Goal: Task Accomplishment & Management: Complete application form

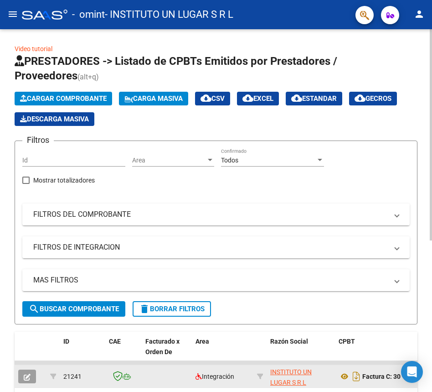
click at [160, 365] on datatable-body-cell at bounding box center [167, 376] width 50 height 22
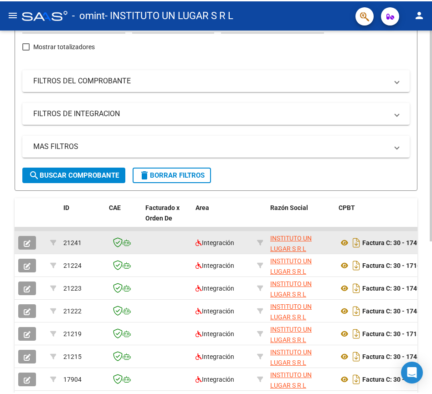
scroll to position [137, 0]
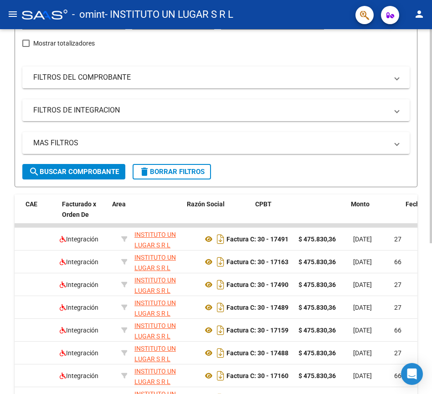
drag, startPoint x: 389, startPoint y: 394, endPoint x: 419, endPoint y: 394, distance: 29.2
click at [419, 391] on div "Video tutorial PRESTADORES -> Listado de CPBTs Emitidos por Prestadores / Prove…" at bounding box center [216, 208] width 432 height 633
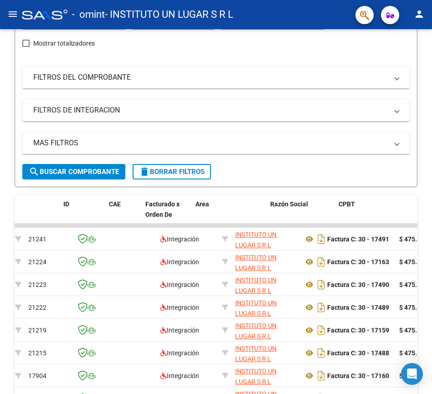
scroll to position [0, 0]
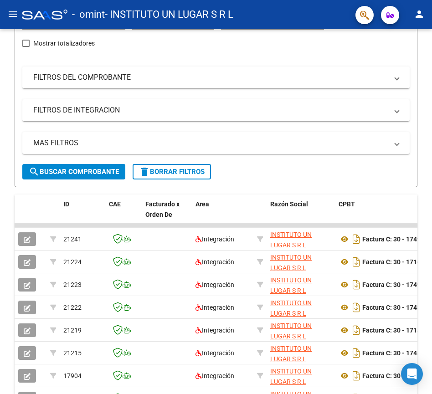
drag, startPoint x: 237, startPoint y: 333, endPoint x: -3, endPoint y: 347, distance: 240.2
click at [0, 347] on html "menu - omint - INSTITUTO UN LUGAR S R L person Inicio Instructivos Contacto OS …" at bounding box center [216, 197] width 432 height 394
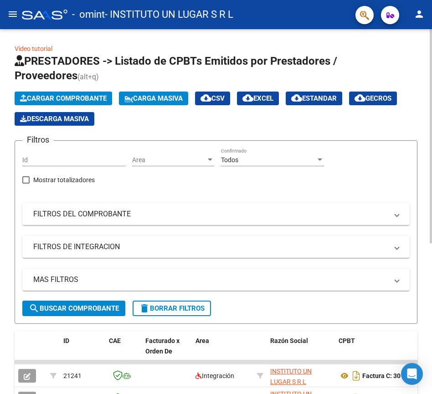
click at [51, 97] on span "Cargar Comprobante" at bounding box center [63, 98] width 87 height 8
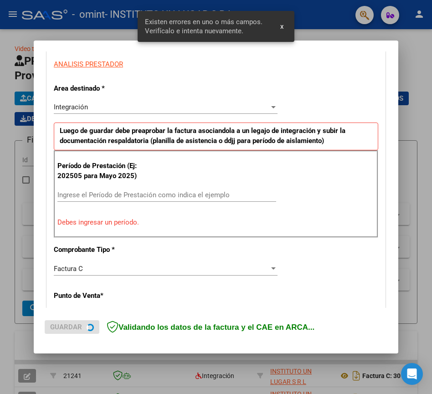
scroll to position [172, 0]
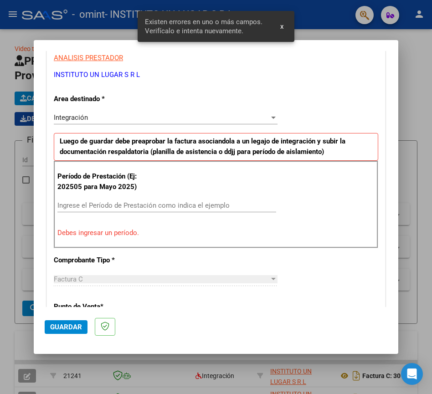
click at [131, 210] on input "Ingrese el Período de Prestación como indica el ejemplo" at bounding box center [166, 206] width 219 height 8
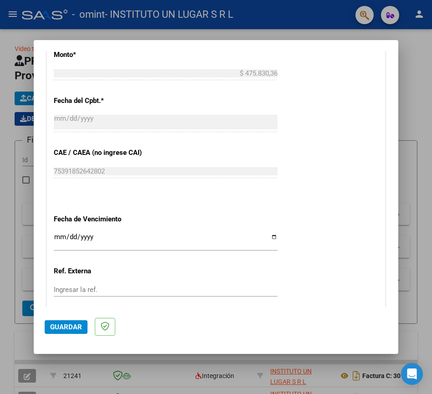
scroll to position [537, 0]
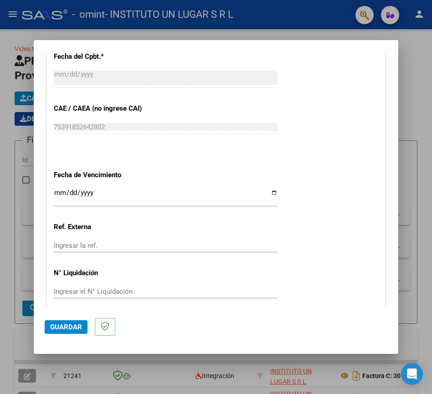
type input "202509"
click at [55, 192] on input "Ingresar la fecha" at bounding box center [166, 196] width 224 height 15
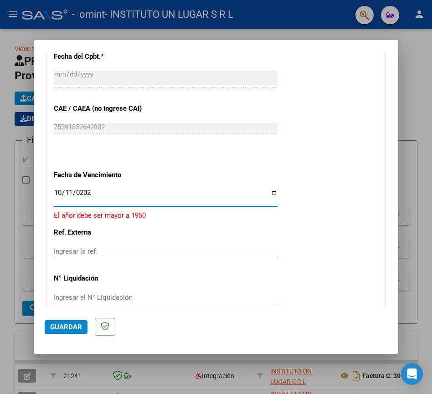
type input "[DATE]"
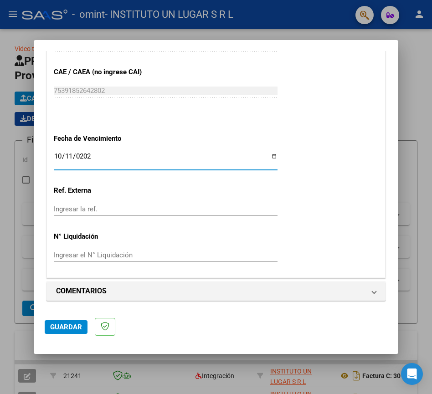
scroll to position [574, 0]
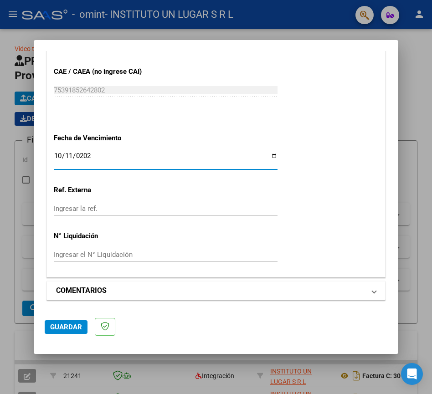
click at [331, 294] on mat-panel-title "COMENTARIOS" at bounding box center [210, 290] width 309 height 11
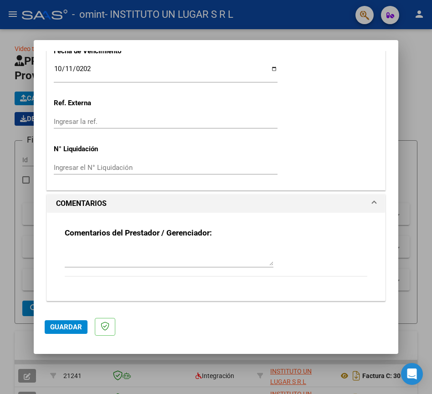
scroll to position [662, 0]
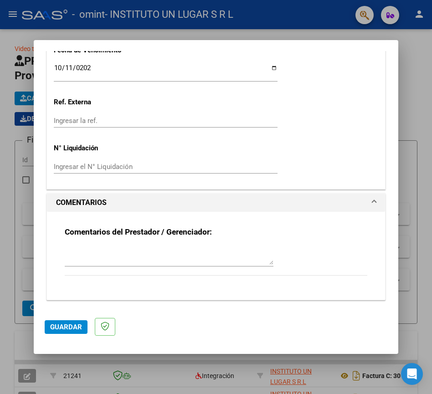
click at [73, 324] on span "Guardar" at bounding box center [66, 327] width 32 height 8
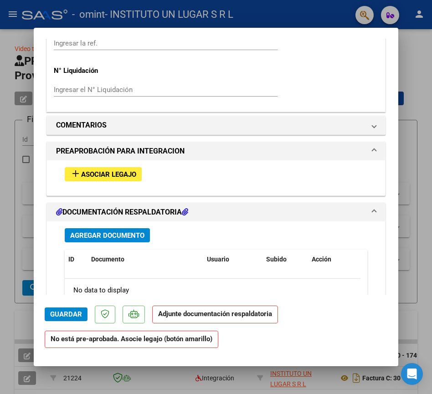
scroll to position [730, 0]
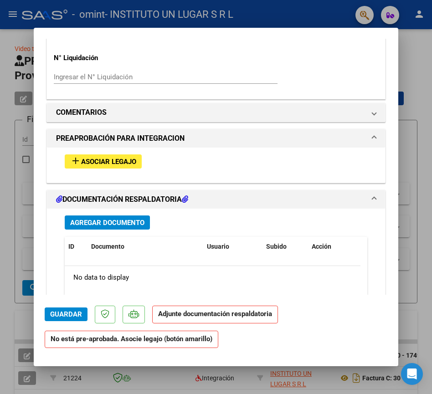
click at [91, 158] on span "Asociar Legajo" at bounding box center [108, 162] width 55 height 8
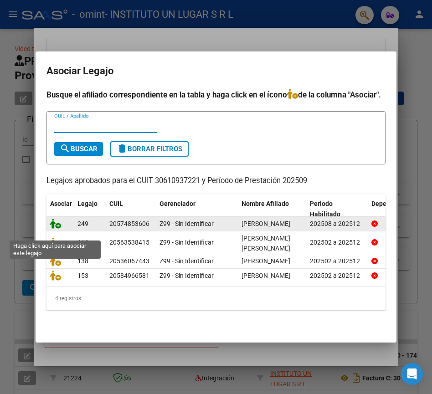
click at [51, 229] on icon at bounding box center [55, 224] width 11 height 10
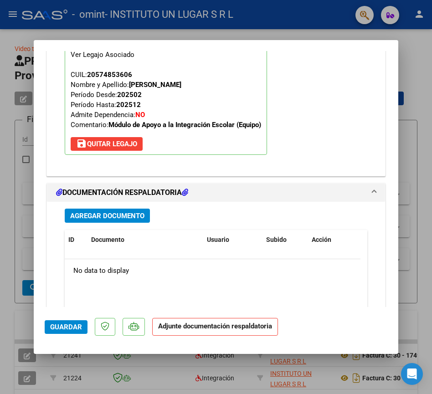
scroll to position [890, 0]
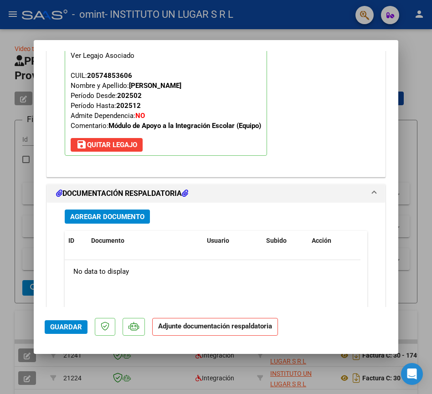
click at [114, 221] on span "Agregar Documento" at bounding box center [107, 217] width 74 height 8
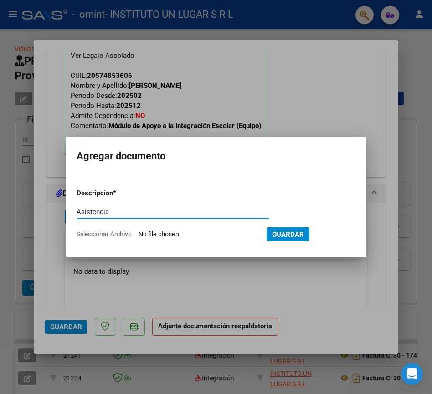
type input "Asistencia"
click at [173, 229] on form "Descripcion * Asistencia Escriba aquí una descripcion Seleccionar Archivo Guard…" at bounding box center [216, 213] width 279 height 65
click at [170, 234] on input "Seleccionar Archivo" at bounding box center [199, 235] width 121 height 9
type input "C:\fakepath\Asist [DATE] [PERSON_NAME].pdf"
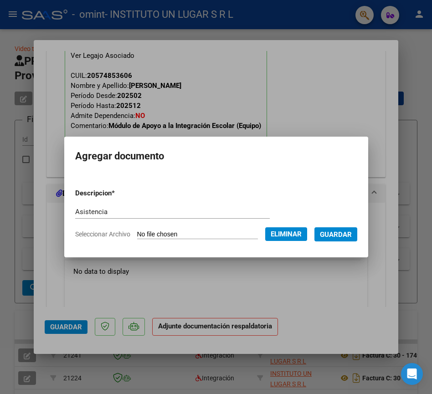
click at [352, 234] on span "Guardar" at bounding box center [336, 235] width 32 height 8
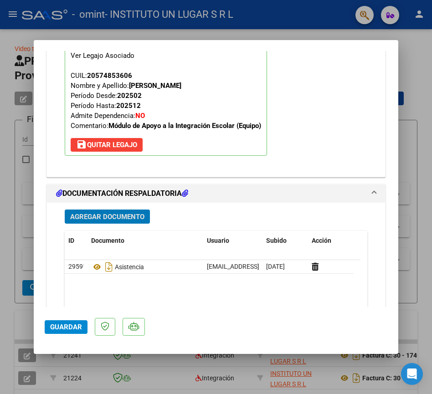
click at [112, 219] on span "Agregar Documento" at bounding box center [107, 217] width 74 height 8
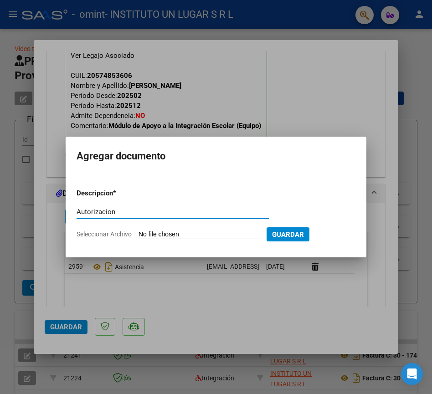
type input "Autorizacion"
click at [155, 232] on input "Seleccionar Archivo" at bounding box center [199, 235] width 121 height 9
type input "C:\fakepath\EXT AUTORIZACIÓN- [PERSON_NAME].jpeg"
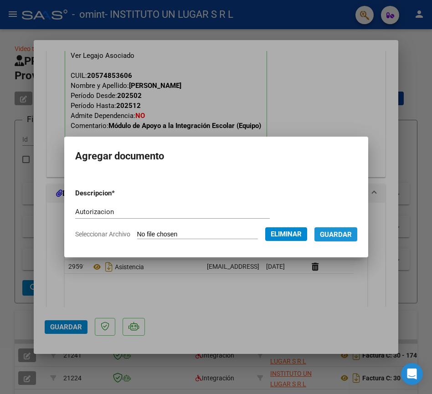
click at [349, 236] on span "Guardar" at bounding box center [336, 235] width 32 height 8
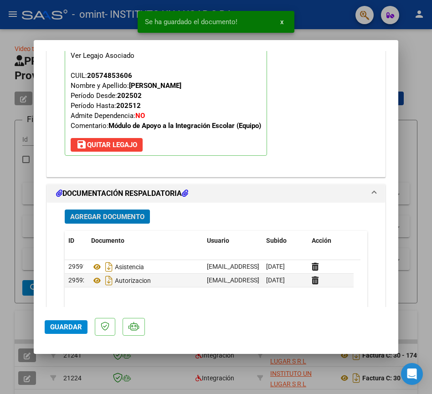
click at [59, 329] on span "Guardar" at bounding box center [66, 327] width 32 height 8
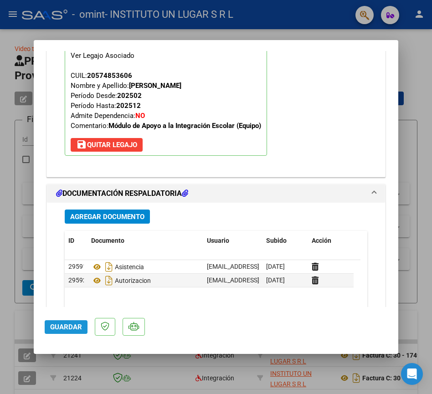
click at [66, 331] on span "Guardar" at bounding box center [66, 327] width 32 height 8
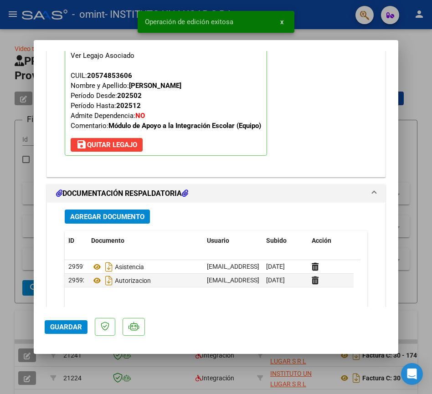
click at [103, 387] on div at bounding box center [216, 197] width 432 height 394
type input "$ 0,00"
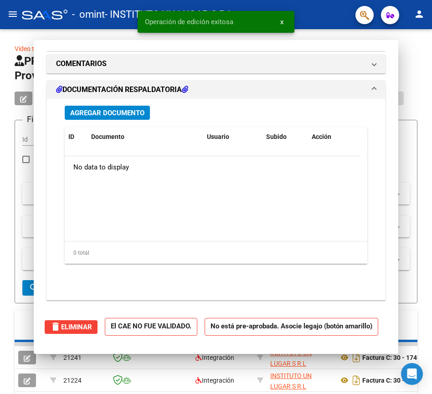
scroll to position [780, 0]
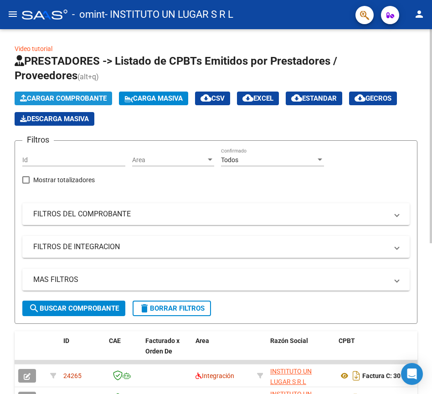
click at [88, 100] on span "Cargar Comprobante" at bounding box center [63, 98] width 87 height 8
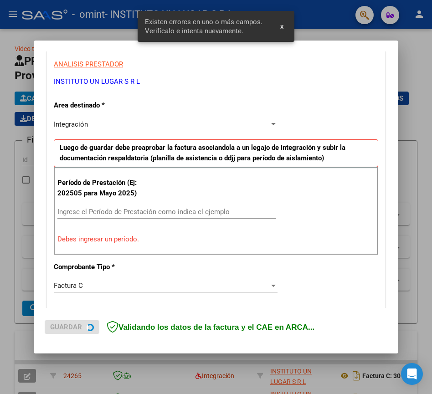
scroll to position [172, 0]
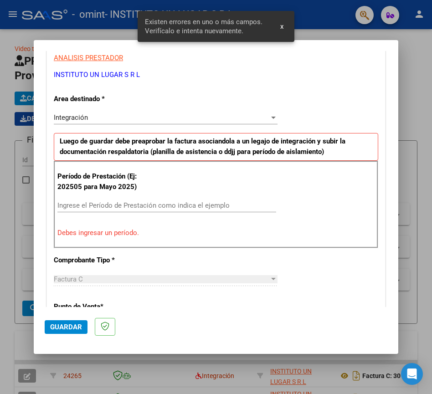
click at [164, 206] on input "Ingrese el Período de Prestación como indica el ejemplo" at bounding box center [166, 206] width 219 height 8
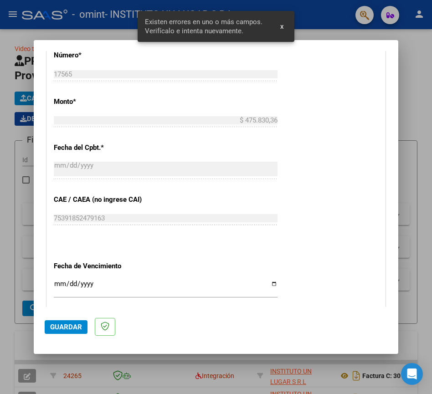
scroll to position [492, 0]
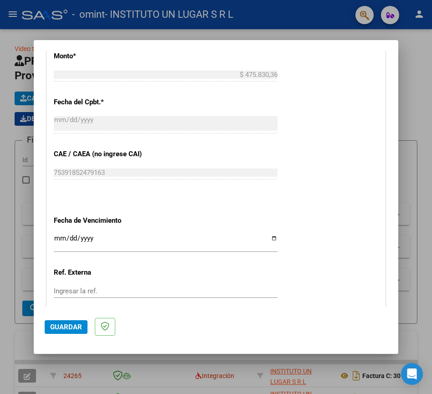
type input "202509"
click at [58, 238] on input "Ingresar la fecha" at bounding box center [166, 242] width 224 height 15
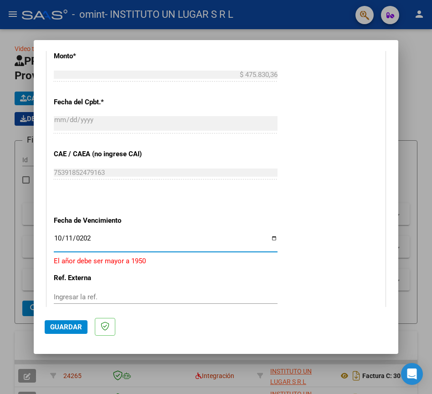
type input "[DATE]"
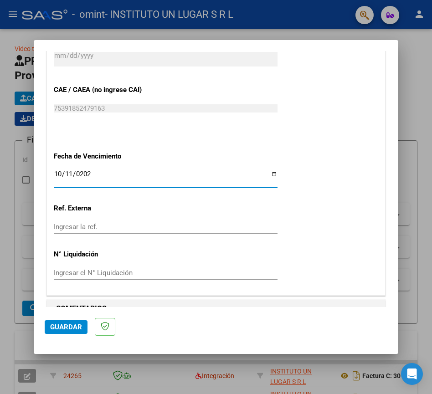
scroll to position [574, 0]
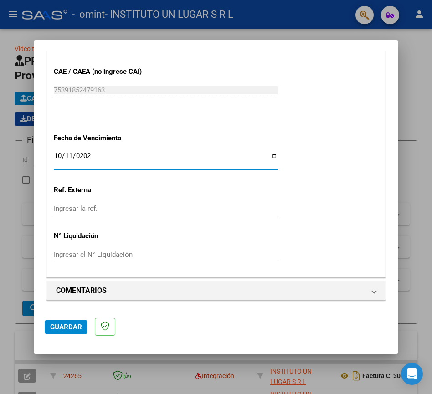
click at [67, 321] on button "Guardar" at bounding box center [66, 328] width 43 height 14
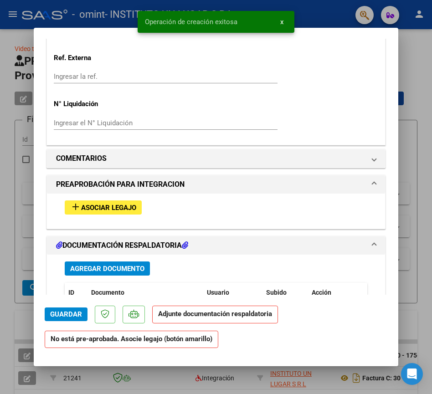
scroll to position [684, 0]
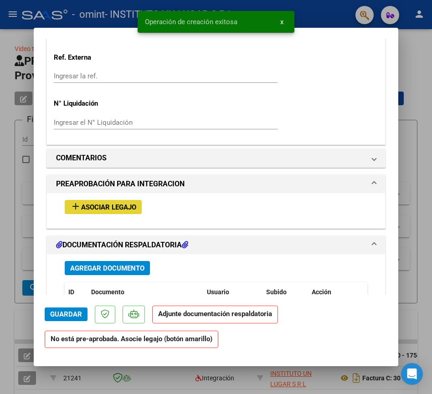
click at [102, 207] on span "Asociar Legajo" at bounding box center [108, 207] width 55 height 8
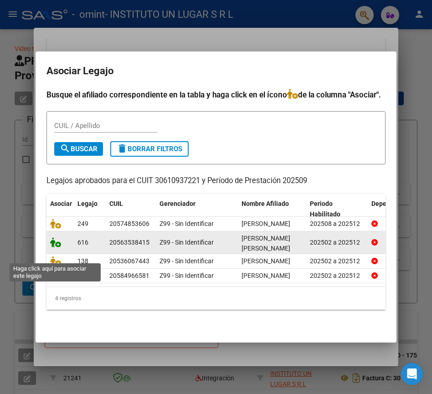
click at [56, 248] on icon at bounding box center [55, 243] width 11 height 10
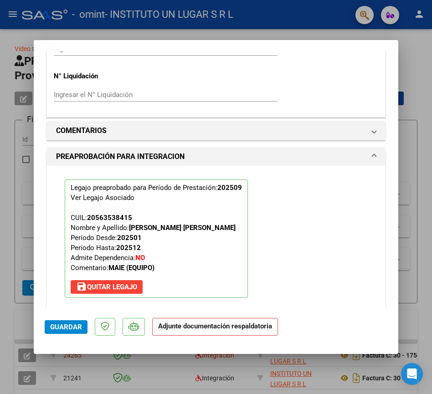
scroll to position [890, 0]
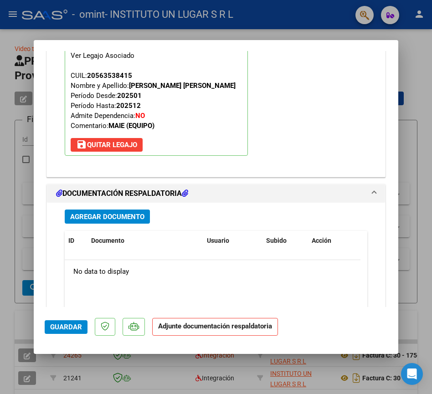
click at [128, 213] on span "Agregar Documento" at bounding box center [107, 217] width 74 height 8
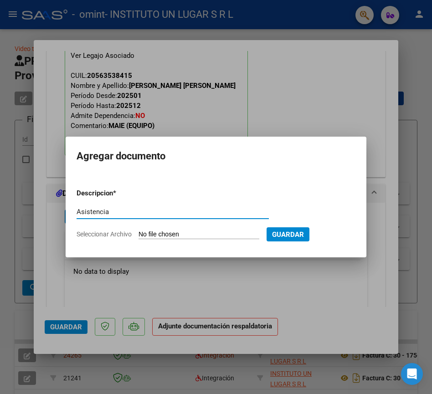
type input "Asistencia"
click at [181, 233] on input "Seleccionar Archivo" at bounding box center [199, 235] width 121 height 9
type input "C:\fakepath\Asist [DATE] [PERSON_NAME].pdf"
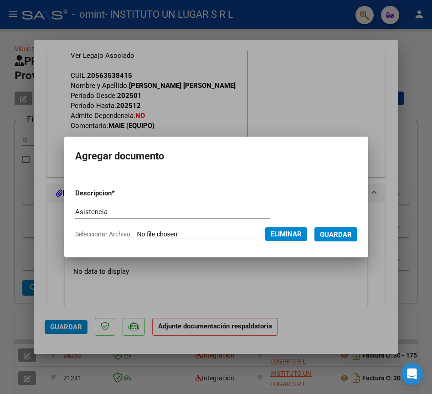
click at [338, 229] on button "Guardar" at bounding box center [336, 235] width 43 height 14
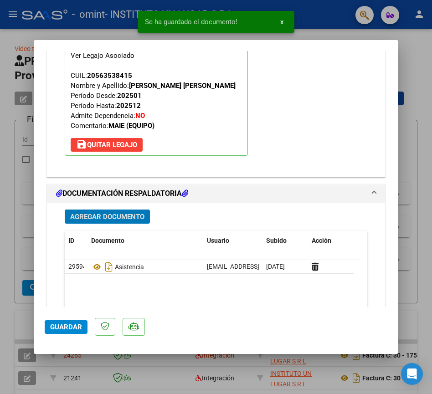
click at [134, 218] on span "Agregar Documento" at bounding box center [107, 217] width 74 height 8
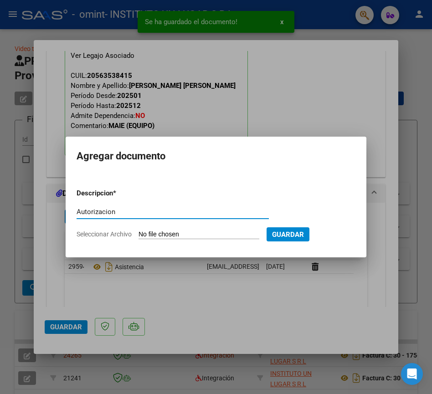
type input "Autorizacion"
click at [147, 233] on input "Seleccionar Archivo" at bounding box center [199, 235] width 121 height 9
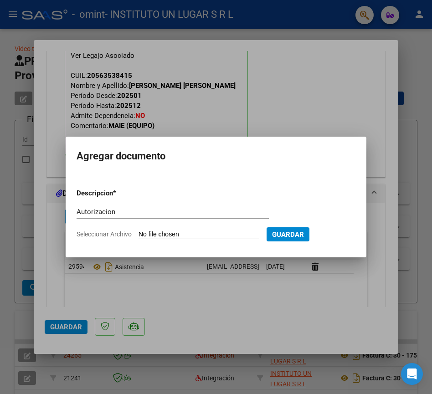
type input "C:\fakepath\AUT [PERSON_NAME].pdf"
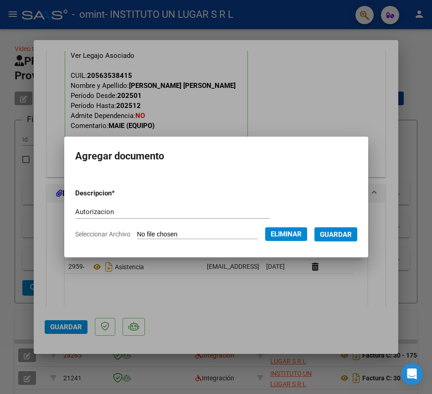
click at [345, 236] on span "Guardar" at bounding box center [336, 235] width 32 height 8
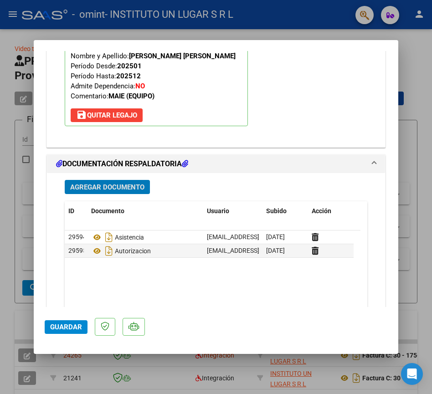
scroll to position [936, 0]
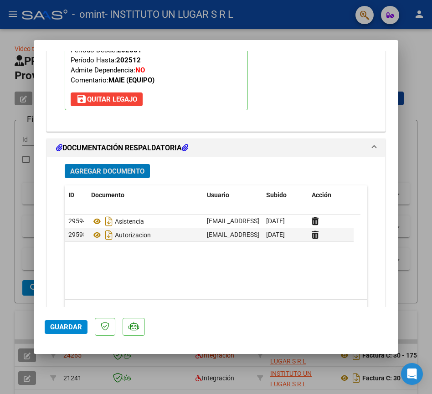
click at [53, 327] on span "Guardar" at bounding box center [66, 327] width 32 height 8
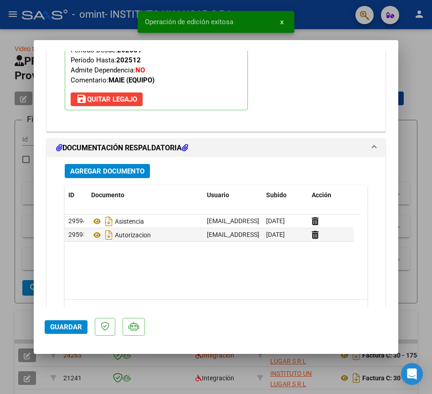
click at [414, 231] on div at bounding box center [216, 197] width 432 height 394
type input "$ 0,00"
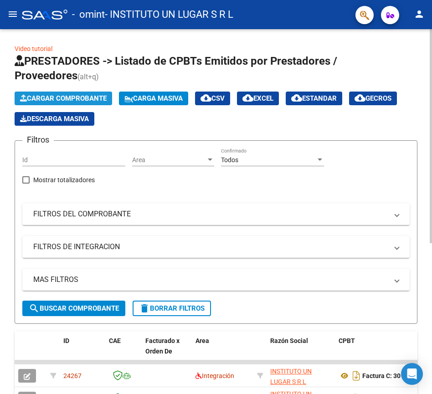
click at [39, 94] on span "Cargar Comprobante" at bounding box center [63, 98] width 87 height 8
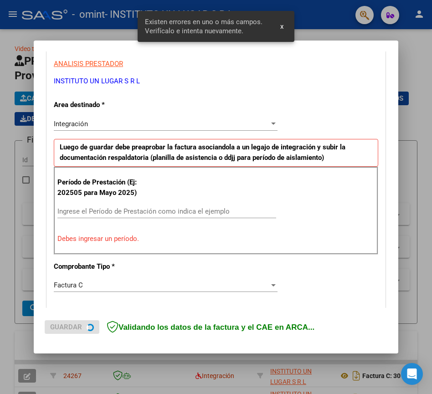
scroll to position [172, 0]
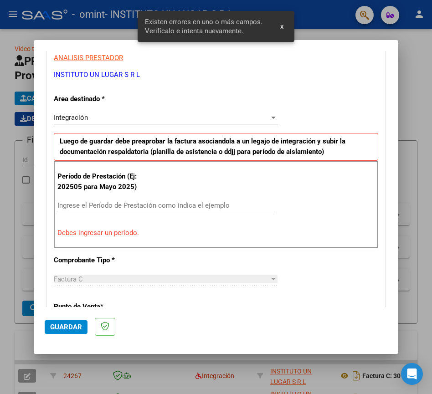
click at [87, 205] on input "Ingrese el Período de Prestación como indica el ejemplo" at bounding box center [166, 206] width 219 height 8
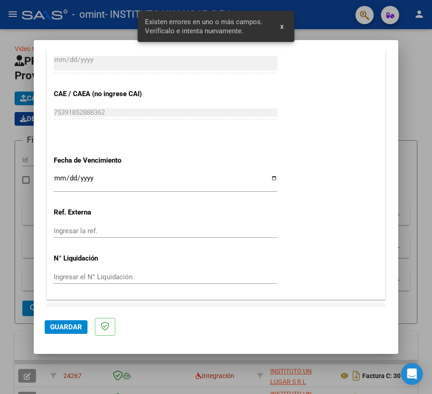
scroll to position [574, 0]
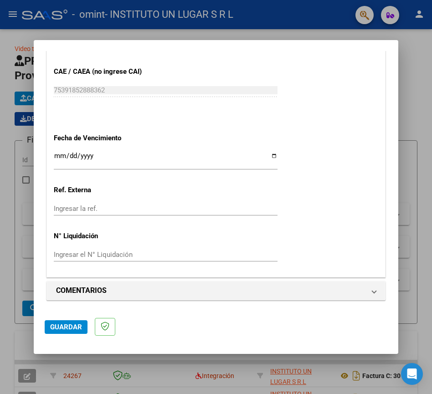
type input "202509"
click at [57, 157] on input "Ingresar la fecha" at bounding box center [166, 159] width 224 height 15
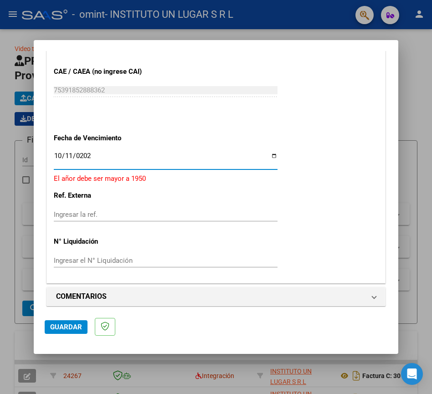
type input "[DATE]"
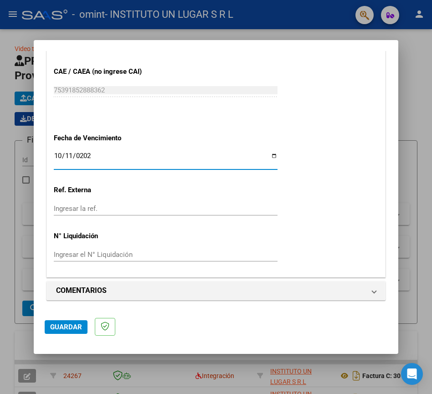
click at [66, 325] on span "Guardar" at bounding box center [66, 327] width 32 height 8
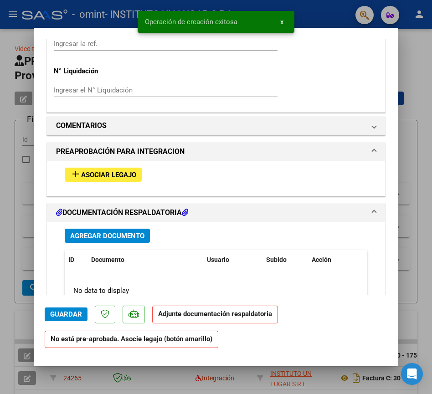
scroll to position [730, 0]
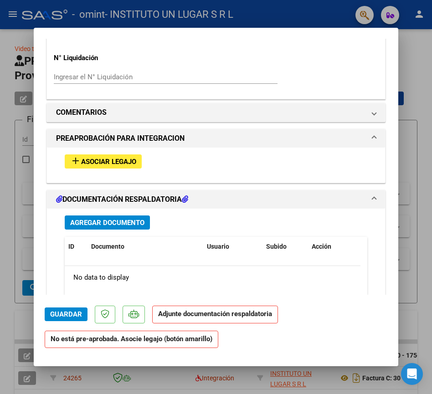
click at [94, 159] on span "Asociar Legajo" at bounding box center [108, 162] width 55 height 8
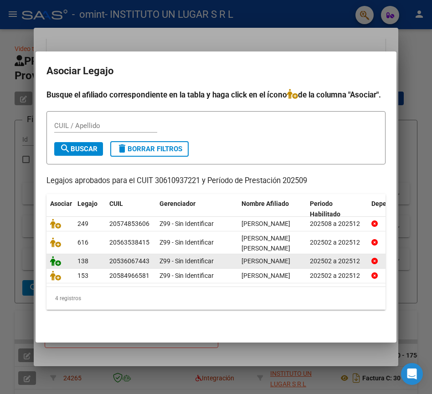
click at [56, 266] on icon at bounding box center [55, 261] width 11 height 10
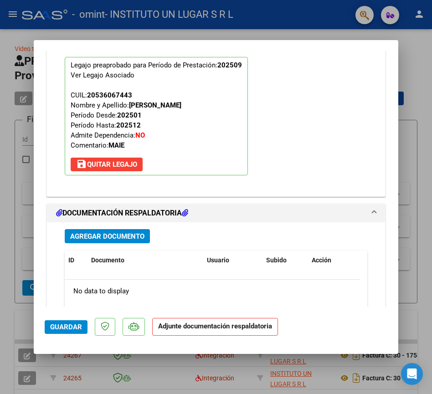
scroll to position [890, 0]
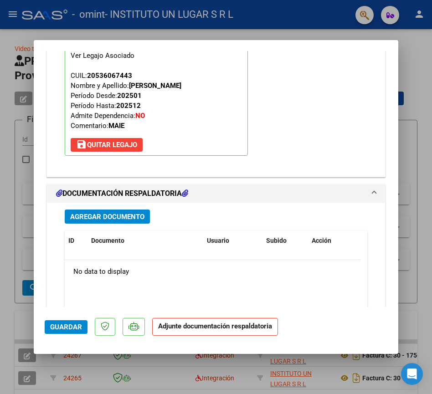
click at [117, 215] on span "Agregar Documento" at bounding box center [107, 217] width 74 height 8
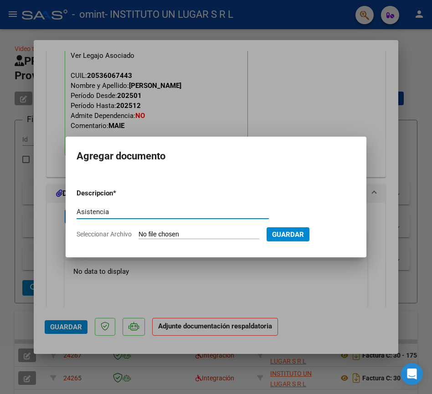
type input "Asistencia"
click at [150, 232] on input "Seleccionar Archivo" at bounding box center [199, 235] width 121 height 9
type input "C:\fakepath\Asist [DATE] [PERSON_NAME].pdf"
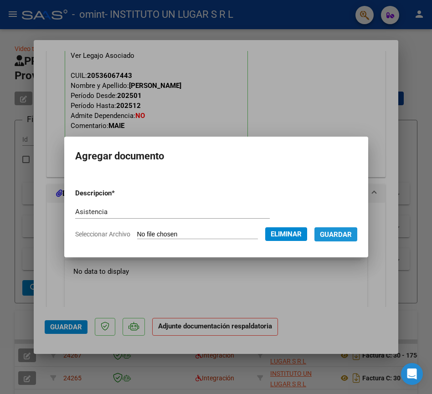
click at [346, 237] on span "Guardar" at bounding box center [336, 235] width 32 height 8
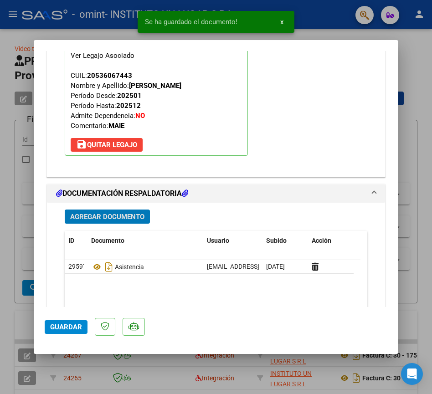
click at [143, 218] on span "Agregar Documento" at bounding box center [107, 217] width 74 height 8
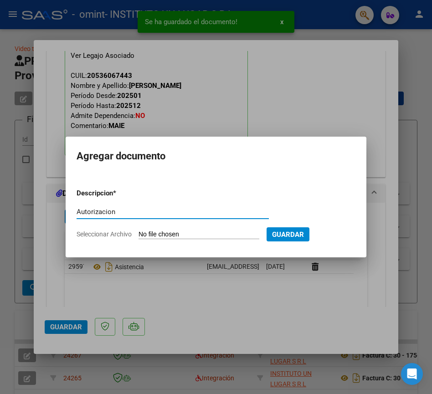
type input "Autorizacion"
click at [171, 234] on input "Seleccionar Archivo" at bounding box center [199, 235] width 121 height 9
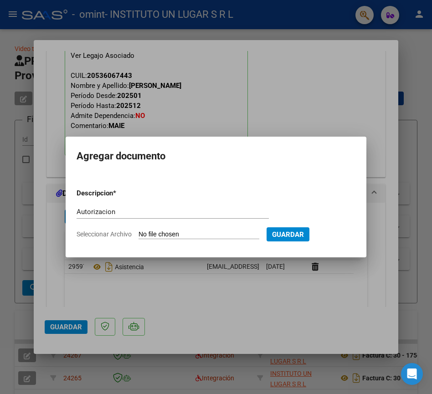
type input "C:\fakepath\AUT [PERSON_NAME] SEP.pdf"
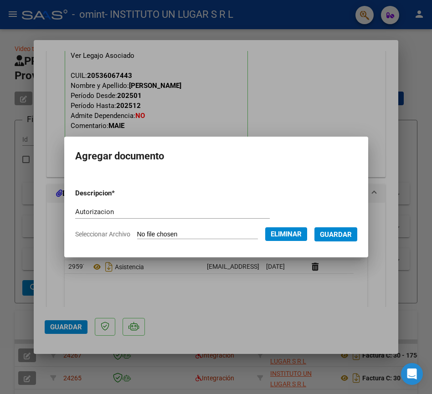
click at [344, 233] on span "Guardar" at bounding box center [336, 235] width 32 height 8
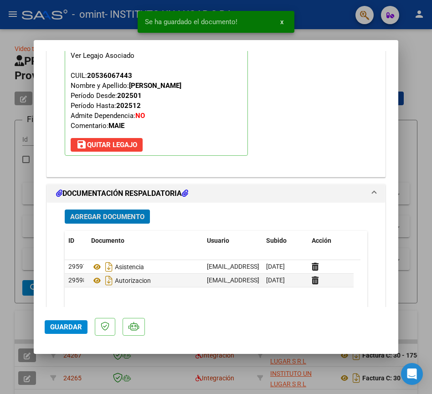
click at [77, 326] on span "Guardar" at bounding box center [66, 327] width 32 height 8
click at [22, 288] on div at bounding box center [216, 197] width 432 height 394
type input "$ 0,00"
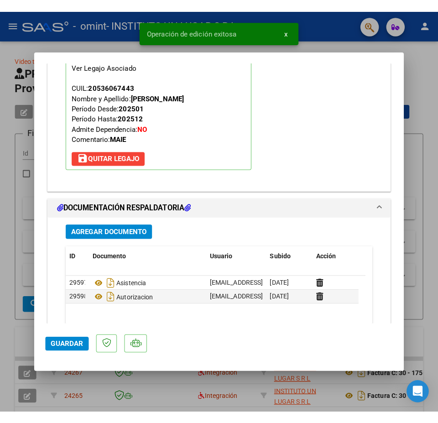
scroll to position [0, 0]
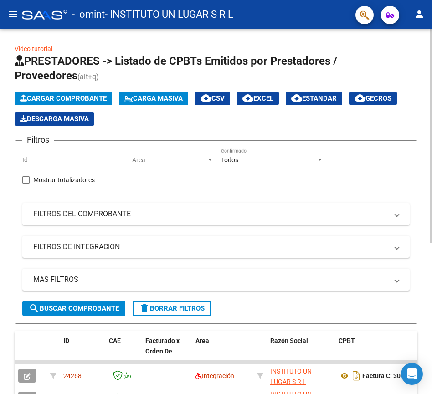
drag, startPoint x: 425, startPoint y: 93, endPoint x: 406, endPoint y: 80, distance: 23.3
click at [425, 93] on div "Video tutorial PRESTADORES -> Listado de CPBTs Emitidos por Prestadores / Prove…" at bounding box center [216, 345] width 432 height 633
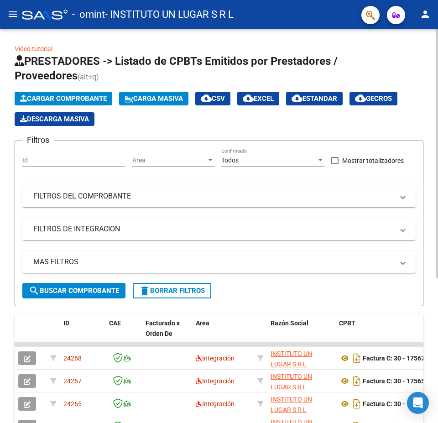
click at [42, 98] on span "Cargar Comprobante" at bounding box center [63, 98] width 87 height 8
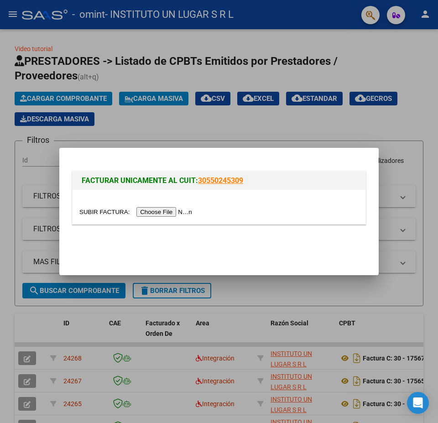
click at [21, 192] on div at bounding box center [219, 211] width 438 height 423
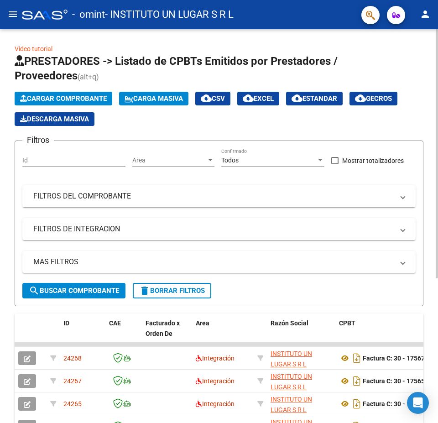
click at [49, 98] on span "Cargar Comprobante" at bounding box center [63, 98] width 87 height 8
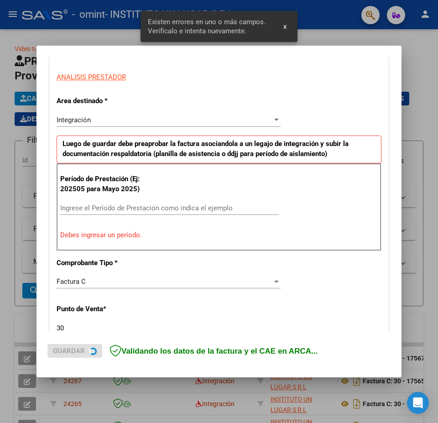
scroll to position [163, 0]
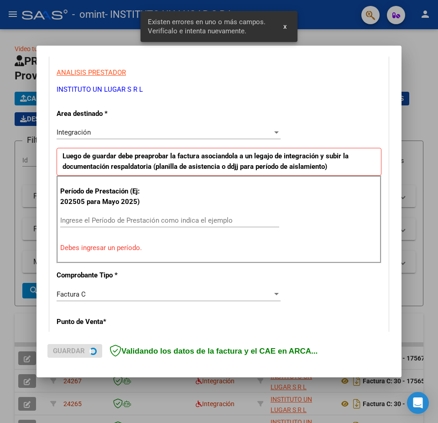
click at [102, 216] on input "Ingrese el Período de Prestación como indica el ejemplo" at bounding box center [169, 220] width 219 height 8
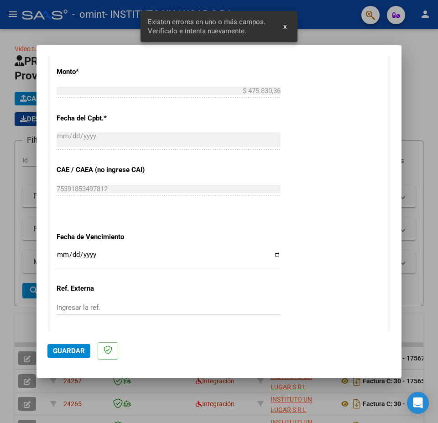
scroll to position [482, 0]
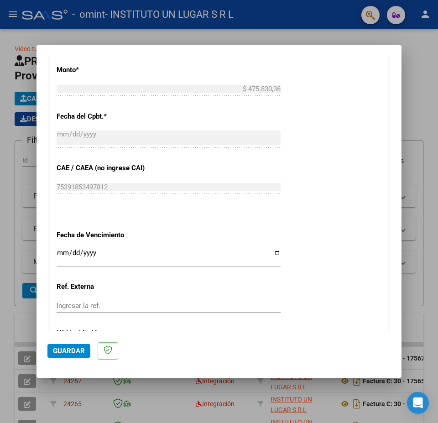
type input "202509"
click at [61, 250] on input "Ingresar la fecha" at bounding box center [169, 256] width 224 height 15
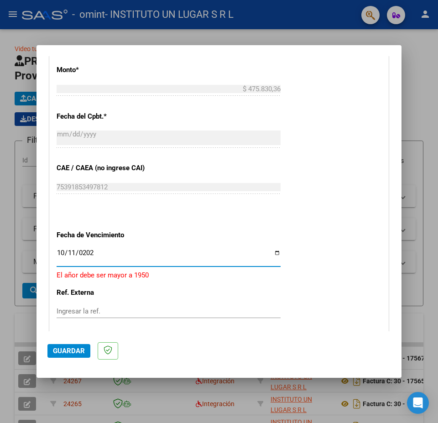
type input "[DATE]"
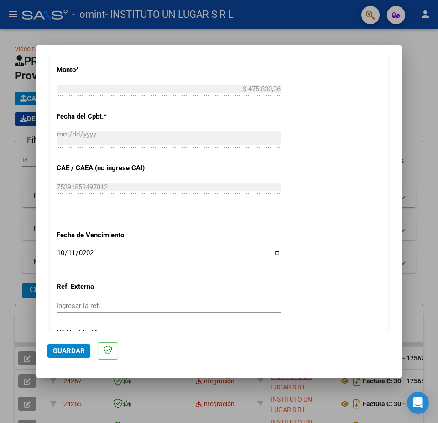
scroll to position [555, 0]
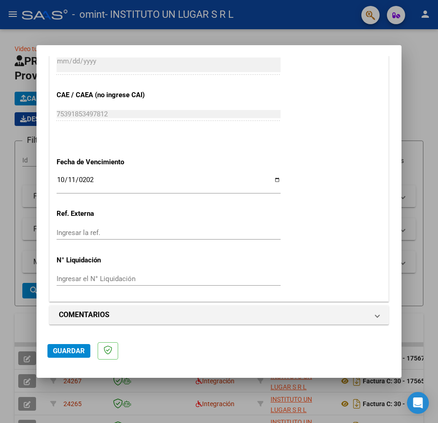
click at [80, 348] on span "Guardar" at bounding box center [69, 351] width 32 height 8
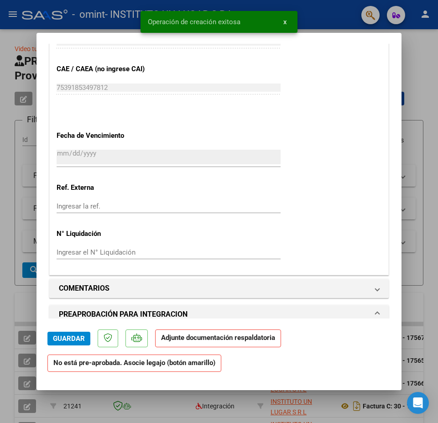
scroll to position [684, 0]
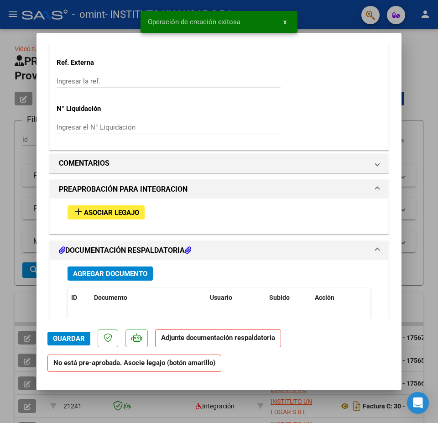
click at [88, 205] on div "add Asociar Legajo" at bounding box center [219, 212] width 316 height 28
click at [93, 216] on span "Asociar Legajo" at bounding box center [111, 212] width 55 height 8
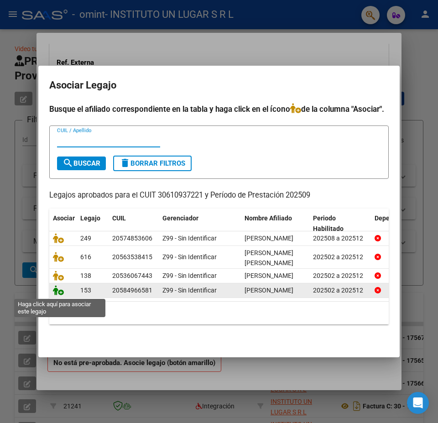
drag, startPoint x: 64, startPoint y: 292, endPoint x: 55, endPoint y: 295, distance: 9.5
click at [64, 292] on span at bounding box center [60, 290] width 14 height 7
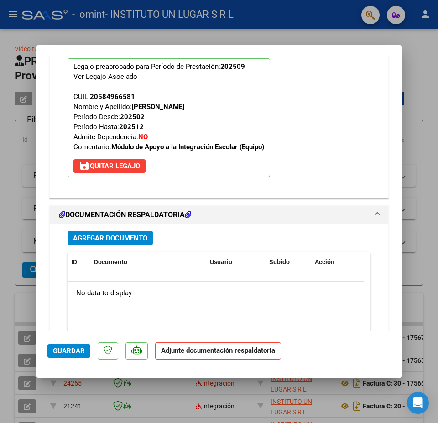
scroll to position [890, 0]
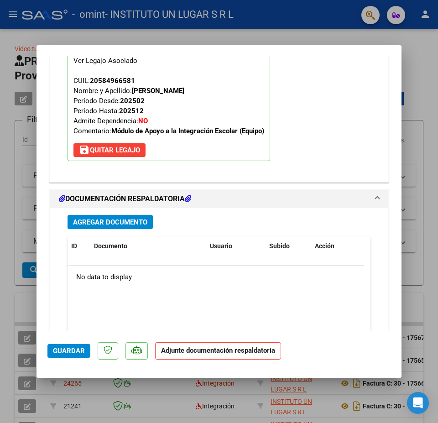
click at [92, 104] on span "CUIL: 20584966581 Nombre y Apellido: [PERSON_NAME] Desde: 202502 Período Hasta:…" at bounding box center [168, 106] width 191 height 58
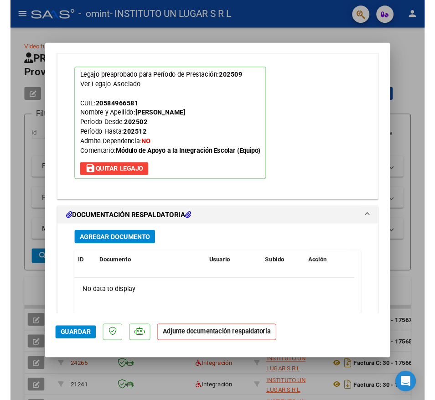
scroll to position [936, 0]
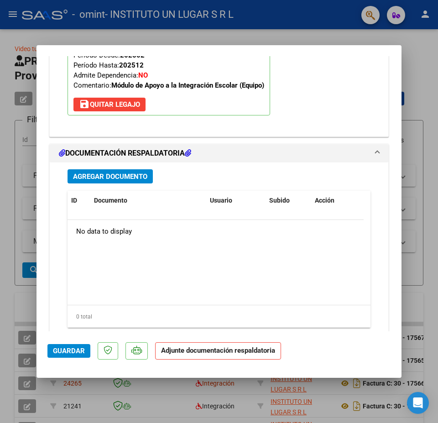
click at [119, 181] on button "Agregar Documento" at bounding box center [109, 176] width 85 height 14
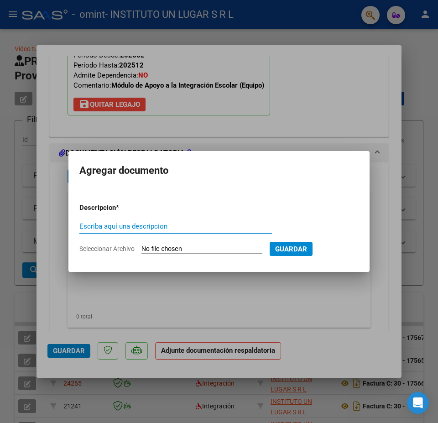
type input "a"
type input "Asistencia"
click at [172, 247] on input "Seleccionar Archivo" at bounding box center [201, 249] width 121 height 9
type input "C:\fakepath\Asist [DATE] [PERSON_NAME].pdf"
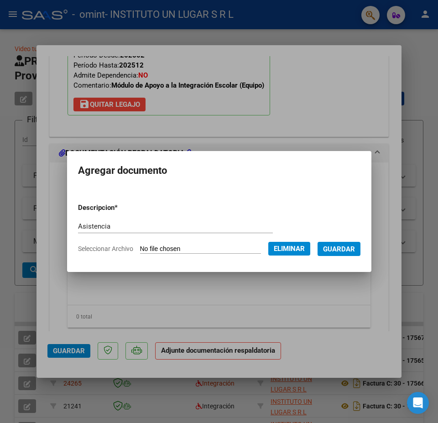
click at [346, 247] on span "Guardar" at bounding box center [339, 249] width 32 height 8
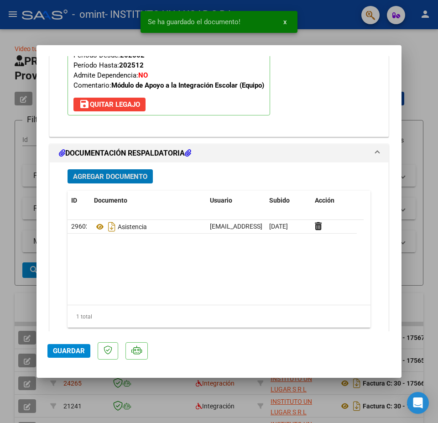
click at [107, 173] on span "Agregar Documento" at bounding box center [110, 176] width 74 height 8
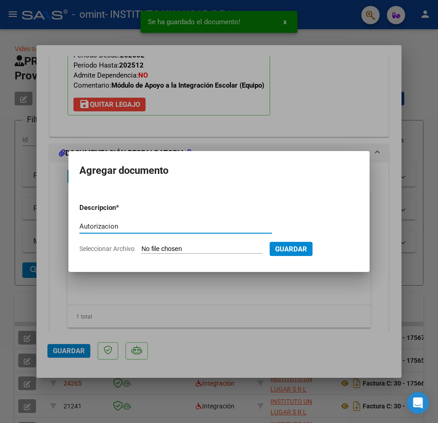
type input "Autorizacion"
click at [205, 249] on input "Seleccionar Archivo" at bounding box center [201, 249] width 121 height 9
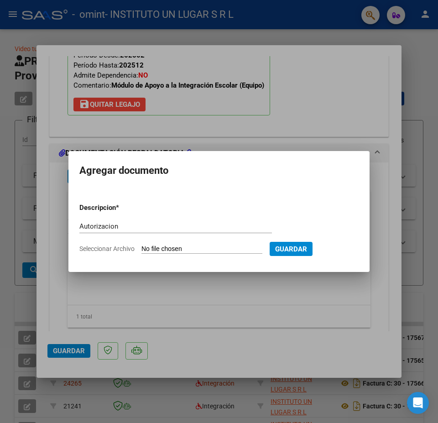
type input "C:\fakepath\AUTORIZACIÓN [PERSON_NAME].pdf"
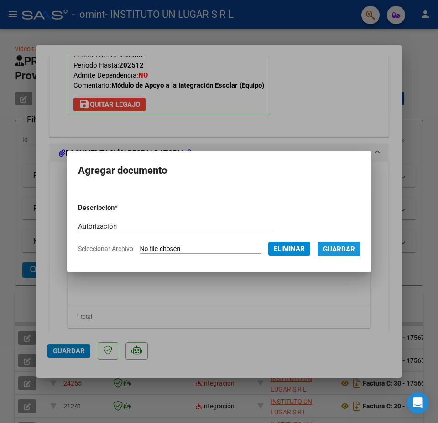
click at [342, 251] on span "Guardar" at bounding box center [339, 249] width 32 height 8
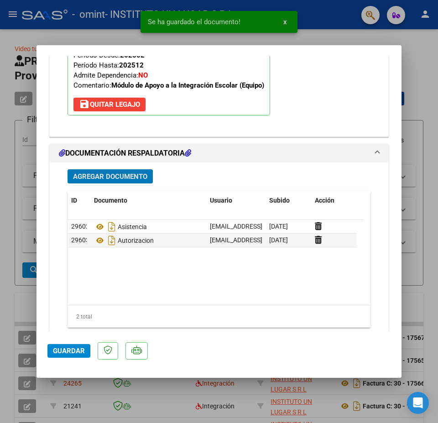
click at [63, 351] on span "Guardar" at bounding box center [69, 351] width 32 height 8
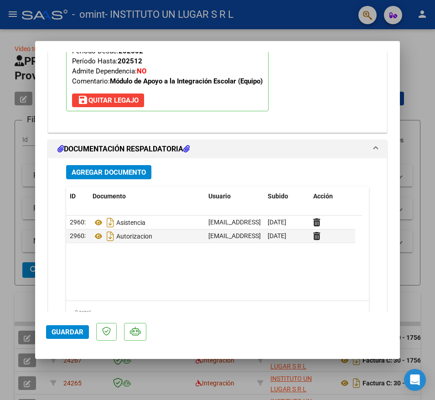
click at [54, 332] on span "Guardar" at bounding box center [68, 332] width 32 height 8
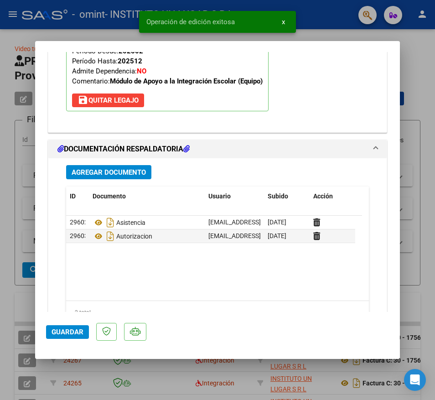
click at [17, 282] on div at bounding box center [217, 200] width 435 height 400
type input "$ 0,00"
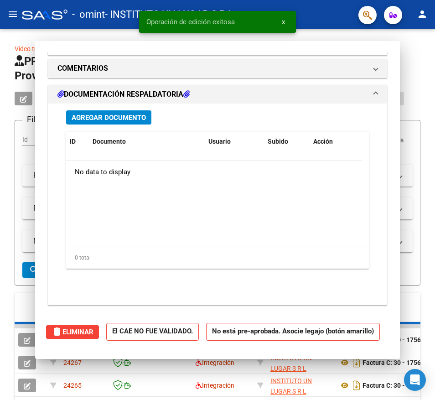
scroll to position [0, 0]
